Goal: Transaction & Acquisition: Download file/media

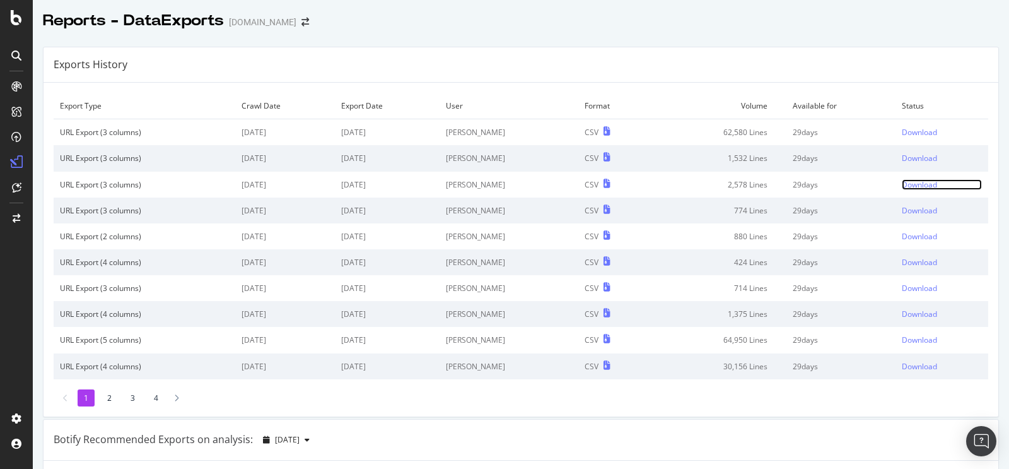
click at [905, 186] on div "Download" at bounding box center [919, 184] width 35 height 11
click at [896, 152] on td "Download" at bounding box center [942, 158] width 93 height 26
click at [902, 154] on div "Download" at bounding box center [919, 158] width 35 height 11
click at [908, 133] on div "Download" at bounding box center [919, 132] width 35 height 11
